Goal: Information Seeking & Learning: Understand process/instructions

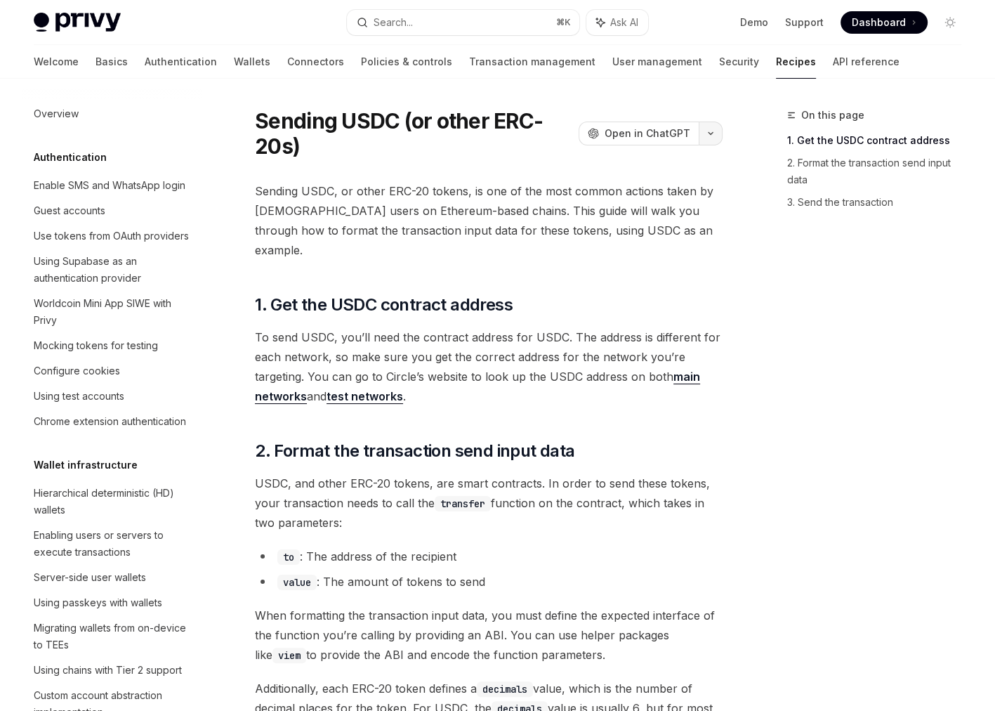
click at [714, 133] on icon "button" at bounding box center [711, 134] width 17 height 6
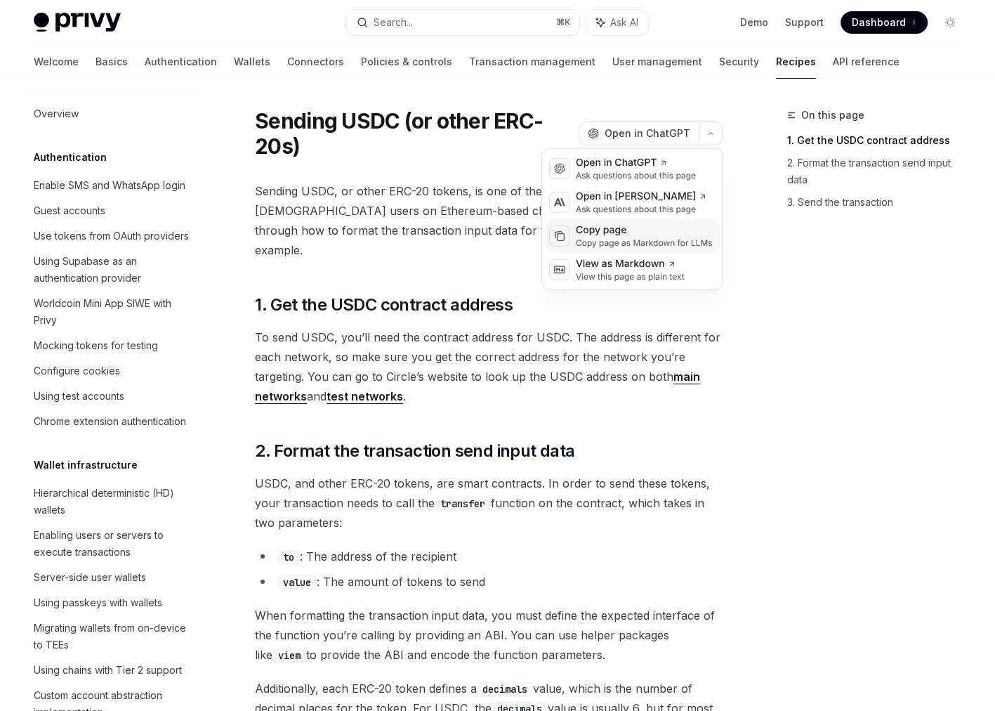
click at [654, 228] on div "Copy page" at bounding box center [644, 230] width 137 height 14
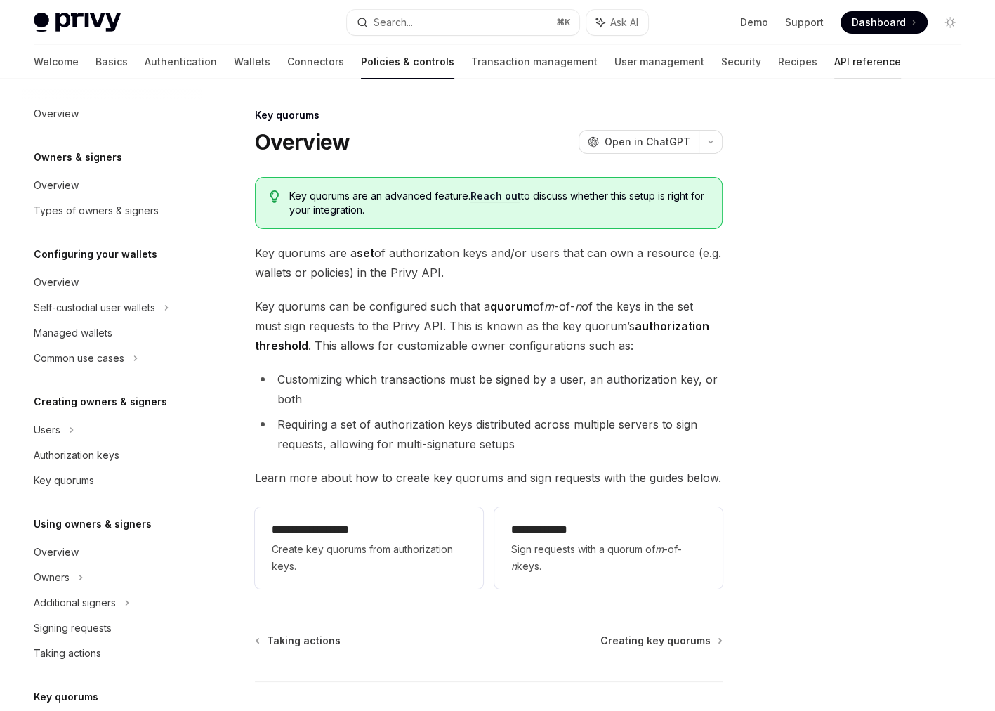
scroll to position [278, 0]
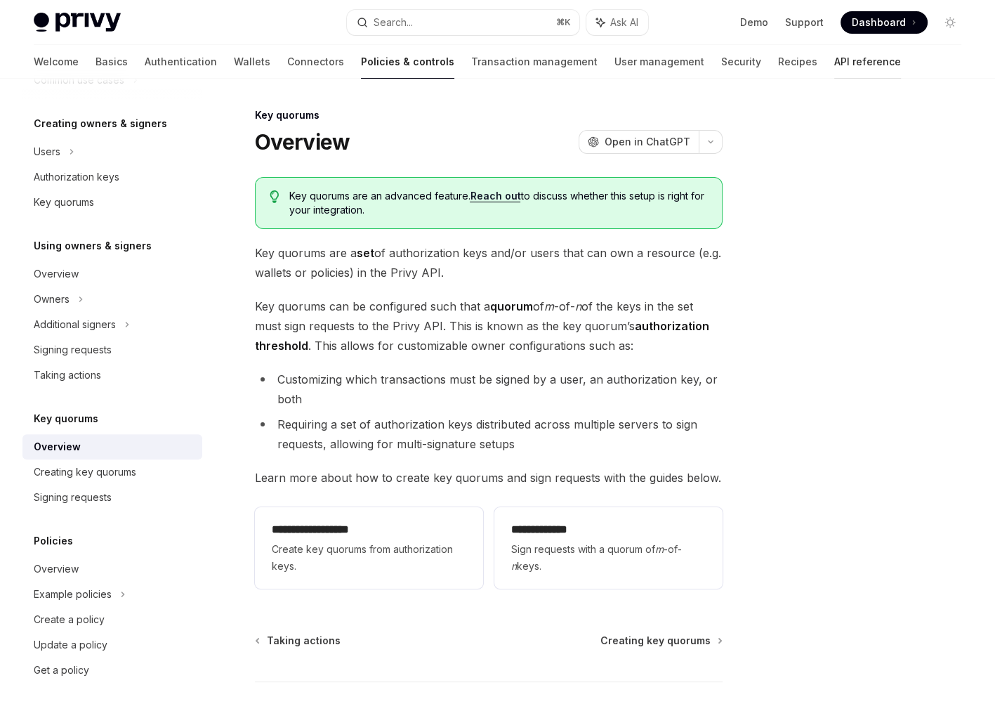
click at [835, 68] on link "API reference" at bounding box center [868, 62] width 67 height 34
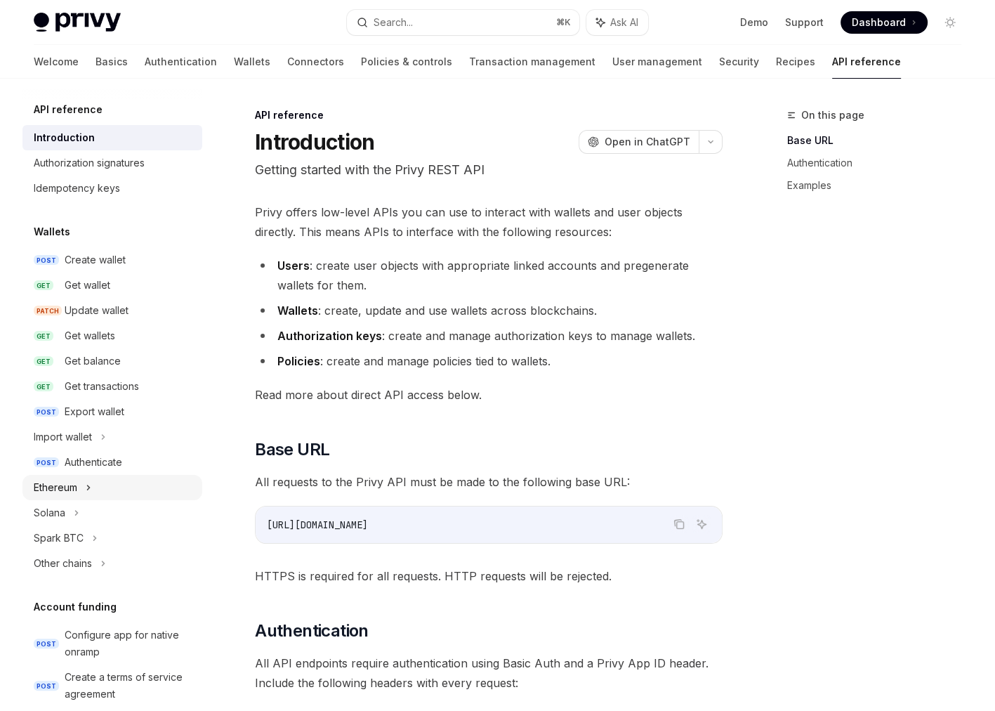
click at [91, 491] on icon at bounding box center [89, 487] width 6 height 17
type textarea "*"
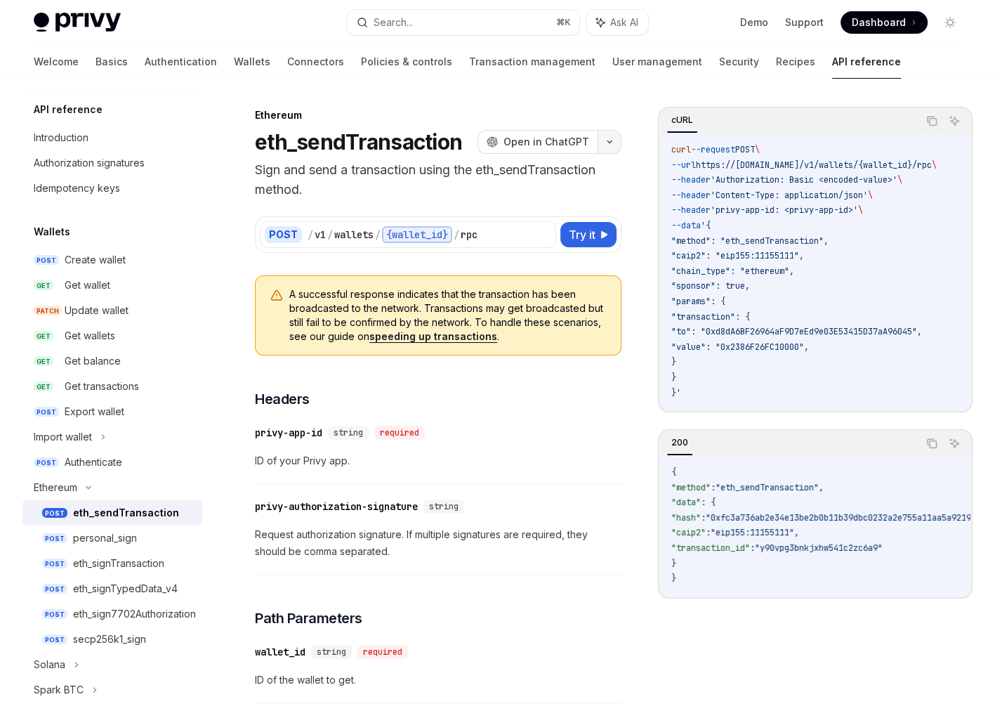
click at [605, 146] on button "button" at bounding box center [610, 142] width 24 height 24
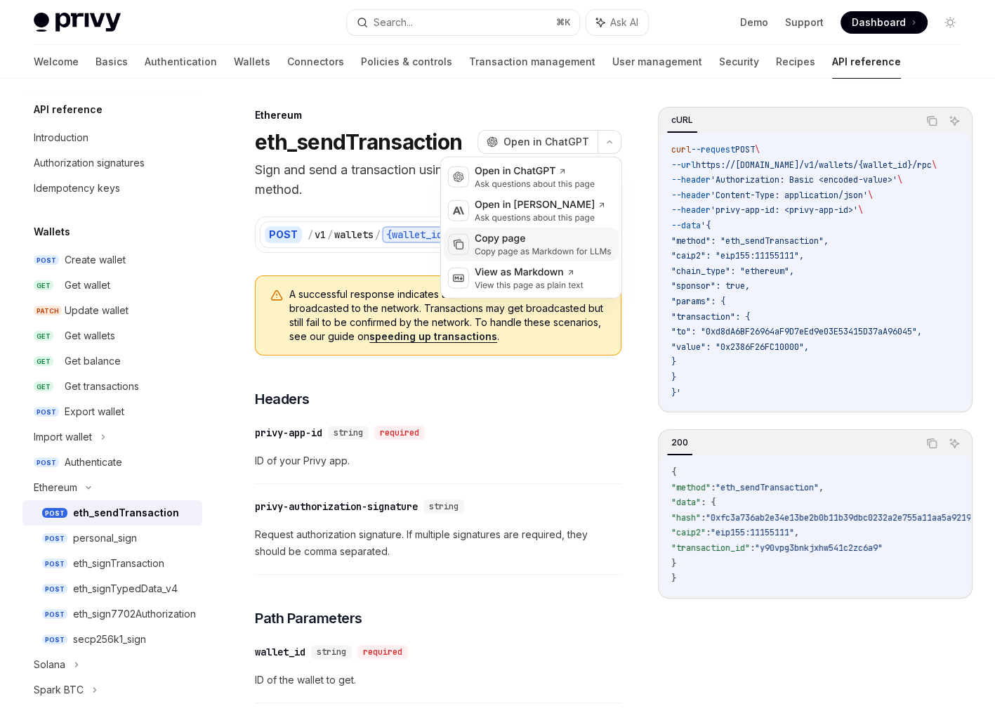
click at [538, 232] on div "Copy page" at bounding box center [543, 239] width 137 height 14
